Goal: Information Seeking & Learning: Learn about a topic

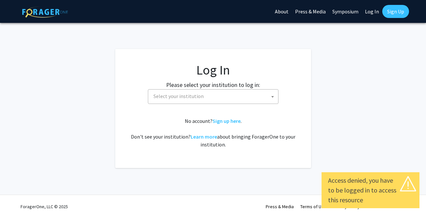
select select
click at [191, 99] on span "Select your institution" at bounding box center [179, 96] width 50 height 7
type input "j"
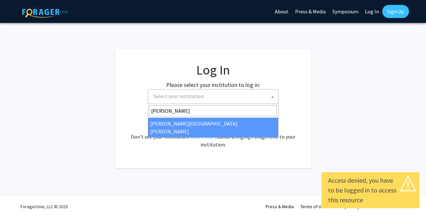
type input "[PERSON_NAME]"
select select "1"
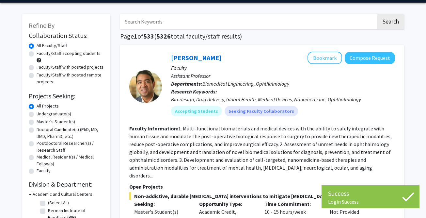
scroll to position [21, 0]
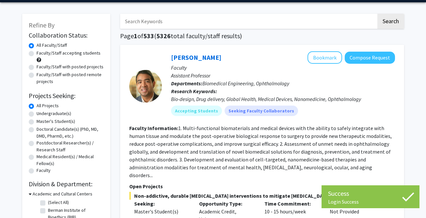
click at [57, 121] on label "Master's Student(s)" at bounding box center [56, 121] width 39 height 7
click at [41, 121] on input "Master's Student(s)" at bounding box center [39, 120] width 4 height 4
radio input "true"
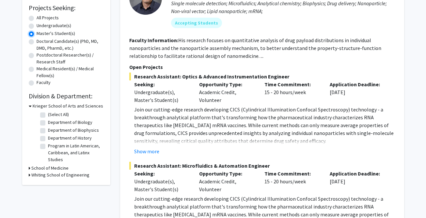
scroll to position [113, 0]
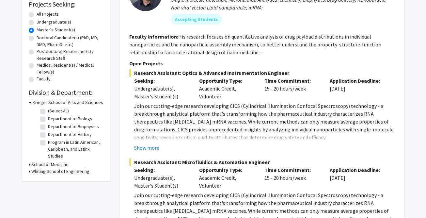
click at [57, 165] on h3 "School of Medicine" at bounding box center [49, 164] width 37 height 7
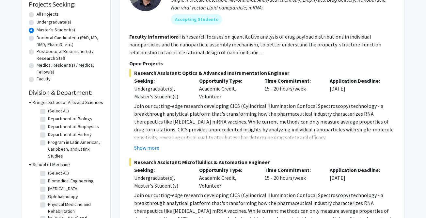
click at [57, 165] on h3 "School of Medicine" at bounding box center [51, 164] width 37 height 7
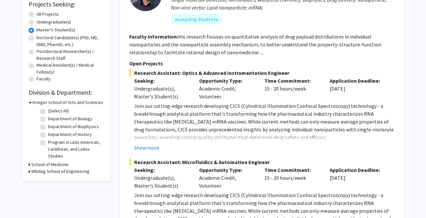
click at [61, 172] on h3 "Whiting School of Engineering" at bounding box center [60, 171] width 58 height 7
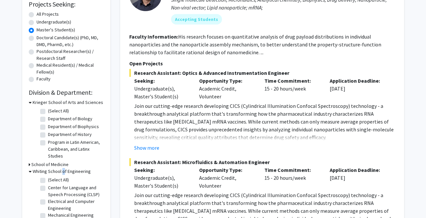
click at [61, 172] on h3 "Whiting School of Engineering" at bounding box center [62, 171] width 58 height 7
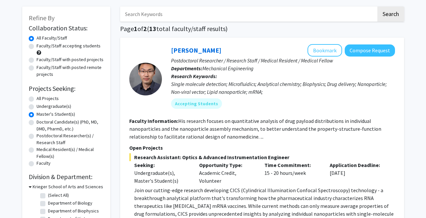
scroll to position [28, 0]
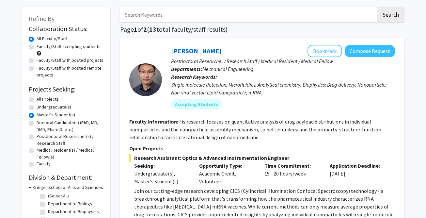
click at [49, 98] on label "All Projects" at bounding box center [48, 99] width 22 height 7
click at [41, 98] on input "All Projects" at bounding box center [39, 98] width 4 height 4
radio input "true"
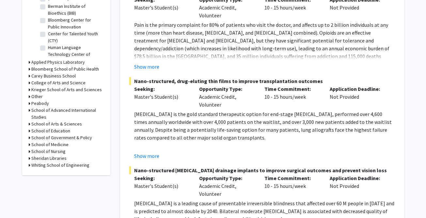
scroll to position [229, 0]
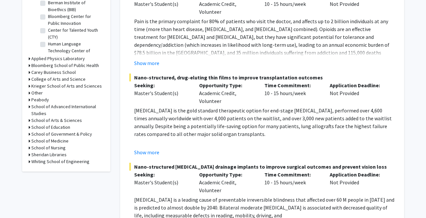
click at [83, 112] on h3 "School of Advanced International Studies" at bounding box center [67, 110] width 73 height 14
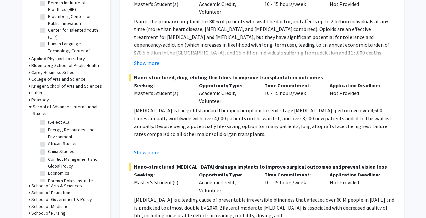
click at [63, 122] on label "(Select All)" at bounding box center [58, 122] width 21 height 7
click at [52, 122] on input "(Select All)" at bounding box center [50, 121] width 4 height 4
checkbox input "true"
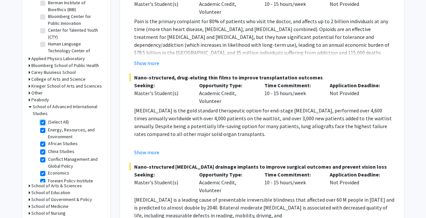
checkbox input "true"
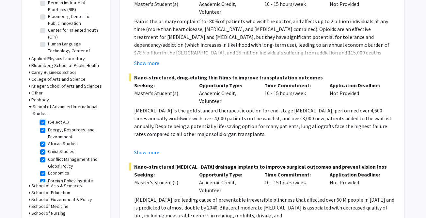
checkbox input "true"
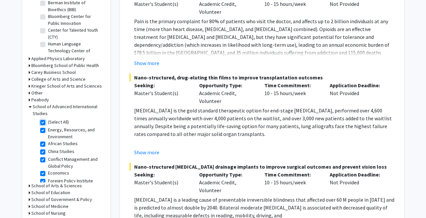
checkbox input "true"
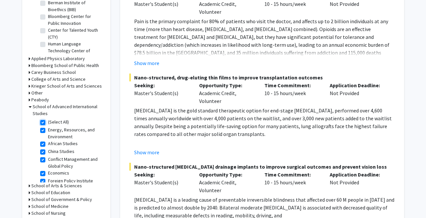
checkbox input "true"
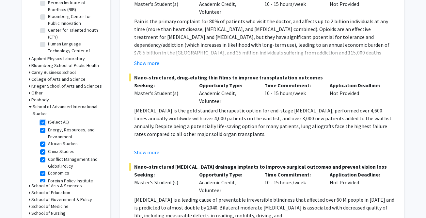
checkbox input "true"
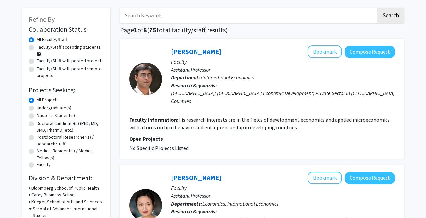
scroll to position [27, 0]
click at [82, 48] on label "Faculty/Staff accepting students" at bounding box center [69, 47] width 64 height 7
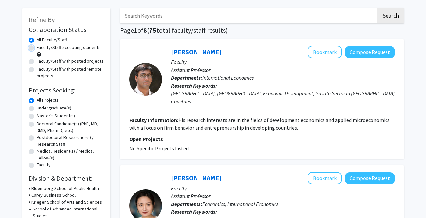
click at [41, 48] on input "Faculty/Staff accepting students" at bounding box center [39, 46] width 4 height 4
radio input "true"
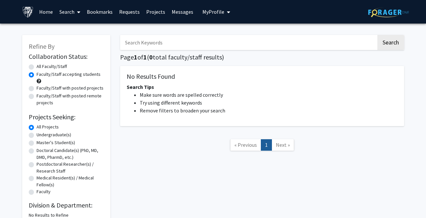
click at [121, 51] on div "Search Page 1 of 1 ( 0 total faculty/staff results) No Results Found Search Tip…" at bounding box center [262, 126] width 294 height 197
click at [82, 85] on label "Faculty/Staff with posted projects" at bounding box center [70, 88] width 67 height 7
click at [41, 85] on input "Faculty/Staff with posted projects" at bounding box center [39, 87] width 4 height 4
radio input "true"
click at [71, 98] on label "Faculty/Staff with posted remote projects" at bounding box center [70, 99] width 67 height 14
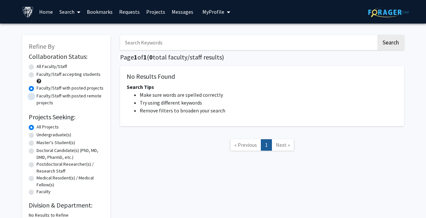
click at [41, 97] on input "Faculty/Staff with posted remote projects" at bounding box center [39, 94] width 4 height 4
radio input "true"
click at [55, 67] on label "All Faculty/Staff" at bounding box center [52, 66] width 30 height 7
click at [41, 67] on input "All Faculty/Staff" at bounding box center [39, 65] width 4 height 4
radio input "true"
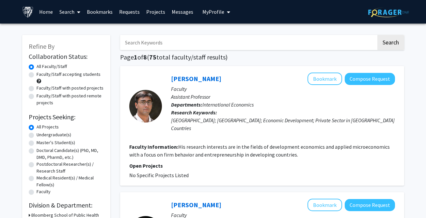
click at [211, 41] on input "Search Keywords" at bounding box center [248, 42] width 256 height 15
type input "l"
type input "kuchins"
click at [378, 35] on button "Search" at bounding box center [391, 42] width 27 height 15
checkbox input "false"
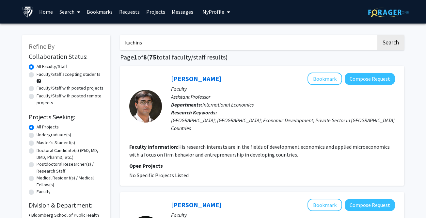
checkbox input "false"
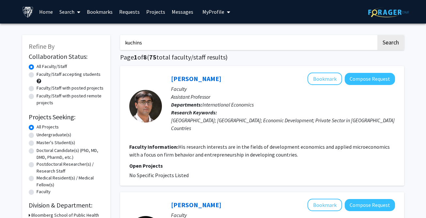
checkbox input "false"
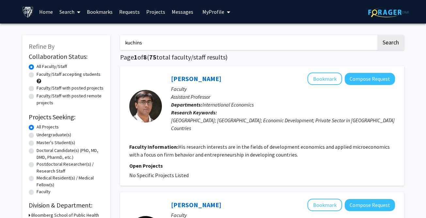
checkbox input "false"
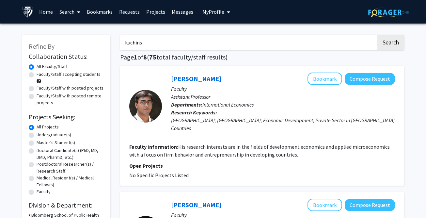
checkbox input "false"
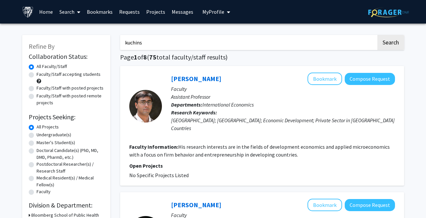
checkbox input "false"
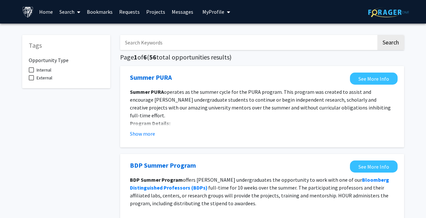
click at [208, 42] on input "Search Keywords" at bounding box center [248, 42] width 256 height 15
click at [176, 44] on input "Search Keywords" at bounding box center [248, 42] width 256 height 15
type input "russia"
click at [378, 35] on button "Search" at bounding box center [391, 42] width 27 height 15
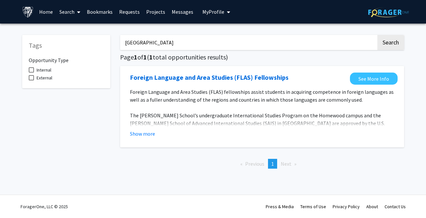
click at [138, 138] on fg-opportunity "Foreign Language and Area Studies (FLAS) Fellowships See More Info Foreign Lang…" at bounding box center [262, 107] width 271 height 68
click at [142, 135] on button "Show more" at bounding box center [142, 134] width 25 height 8
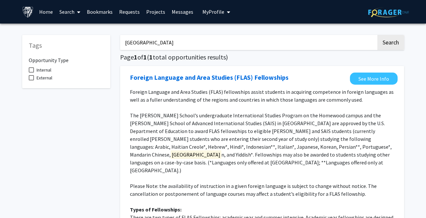
click at [135, 135] on p "The Krieger School’s undergraduate International Studies Program on the Homewoo…" at bounding box center [262, 142] width 265 height 63
click at [369, 83] on link "See More Info" at bounding box center [374, 79] width 48 height 12
